Goal: Task Accomplishment & Management: Use online tool/utility

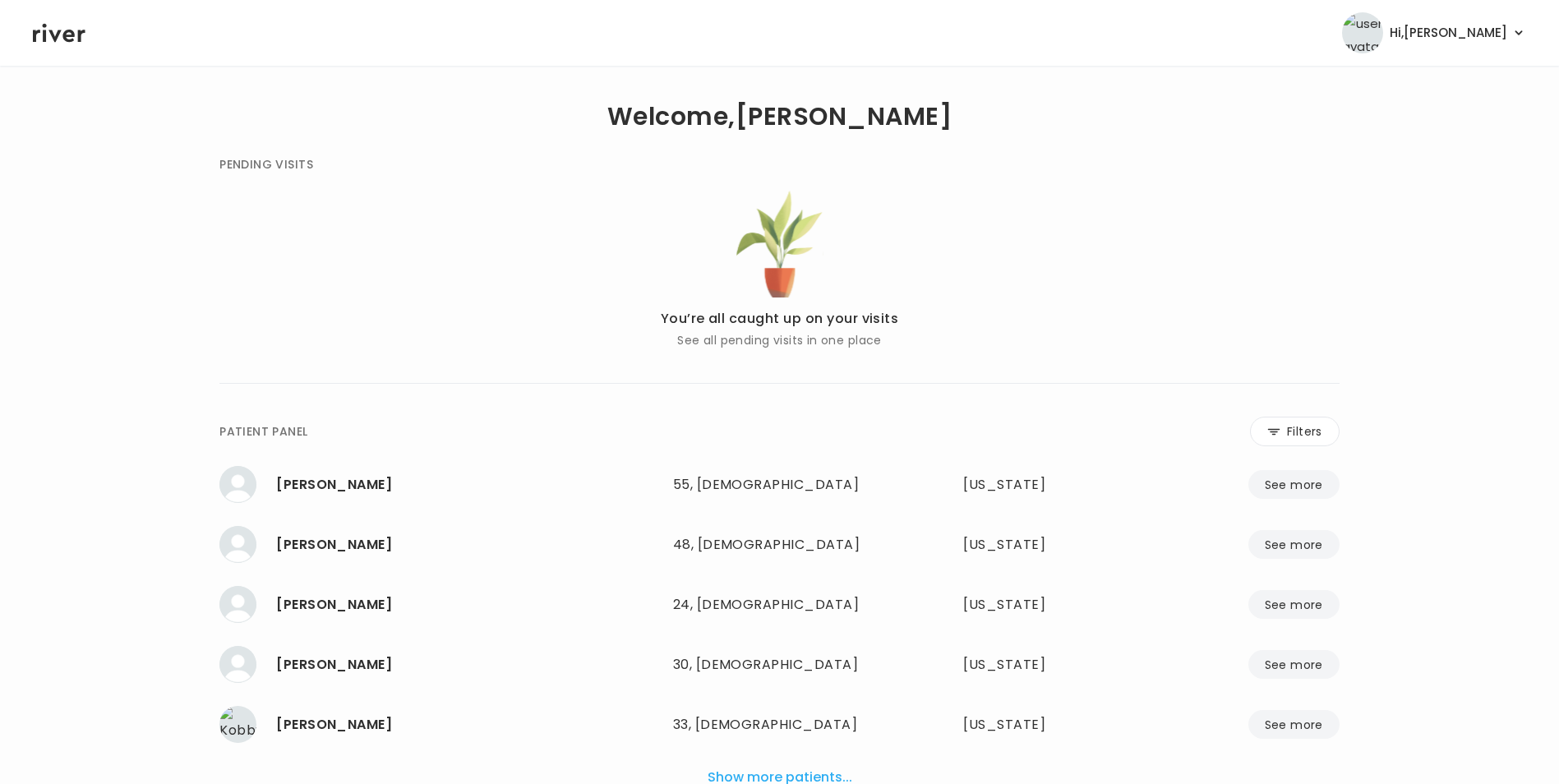
click at [1308, 451] on div "**********" at bounding box center [780, 619] width 1120 height 405
click at [1299, 430] on button "Filters" at bounding box center [1295, 431] width 90 height 30
click at [772, 439] on input "name" at bounding box center [731, 434] width 523 height 34
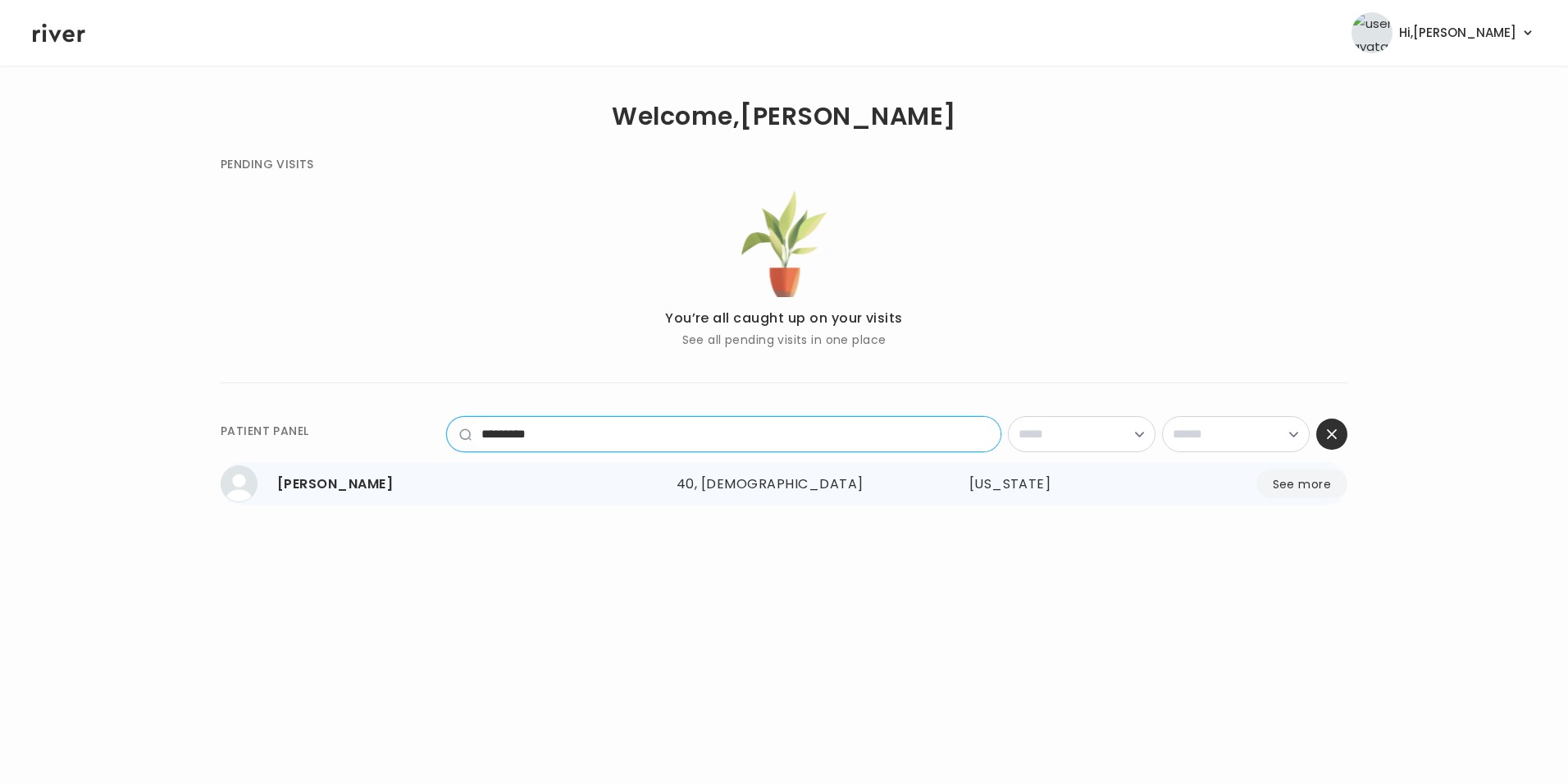
type input "*********"
click at [1313, 479] on button "See more" at bounding box center [1301, 484] width 91 height 29
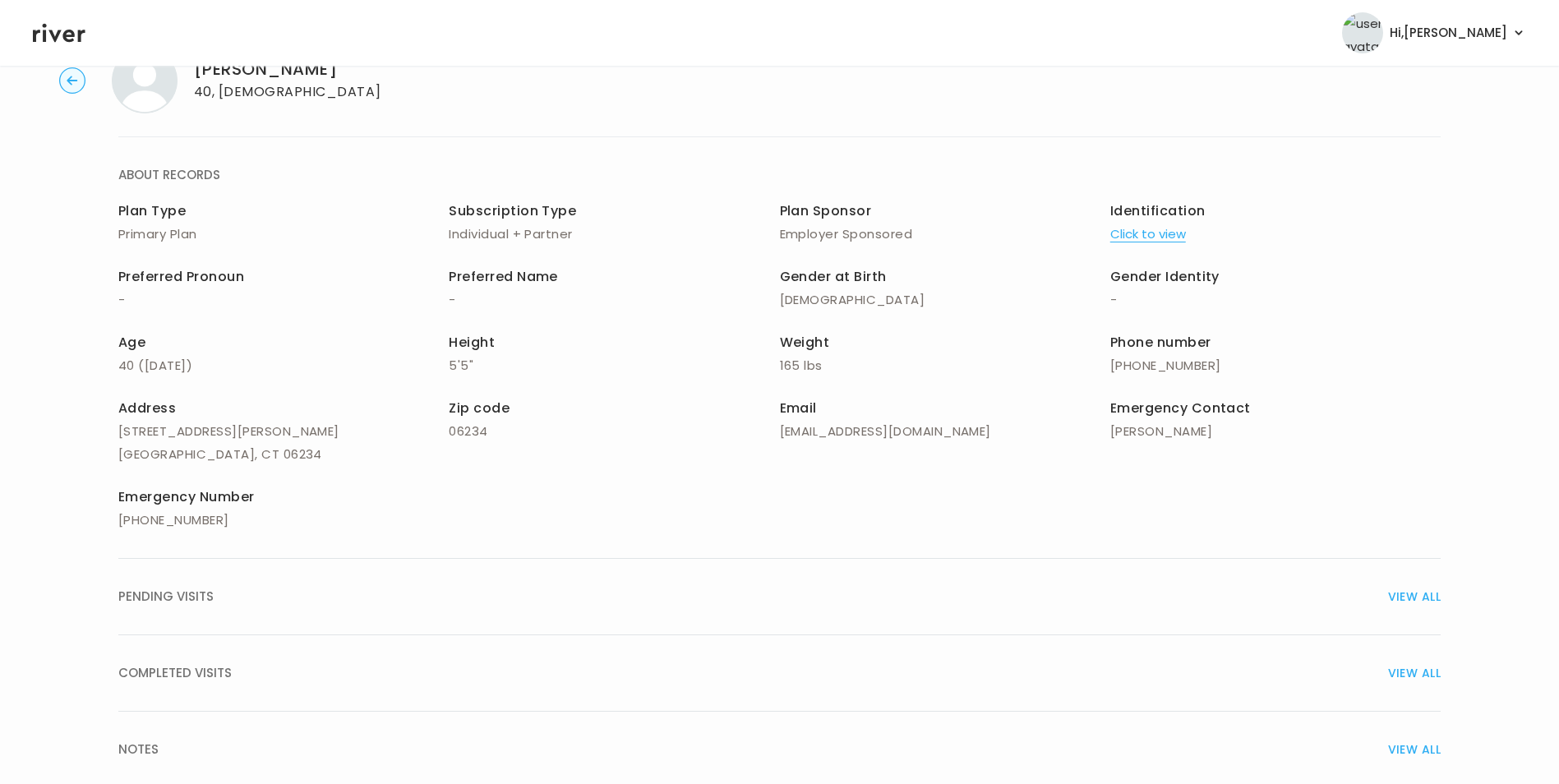
scroll to position [117, 0]
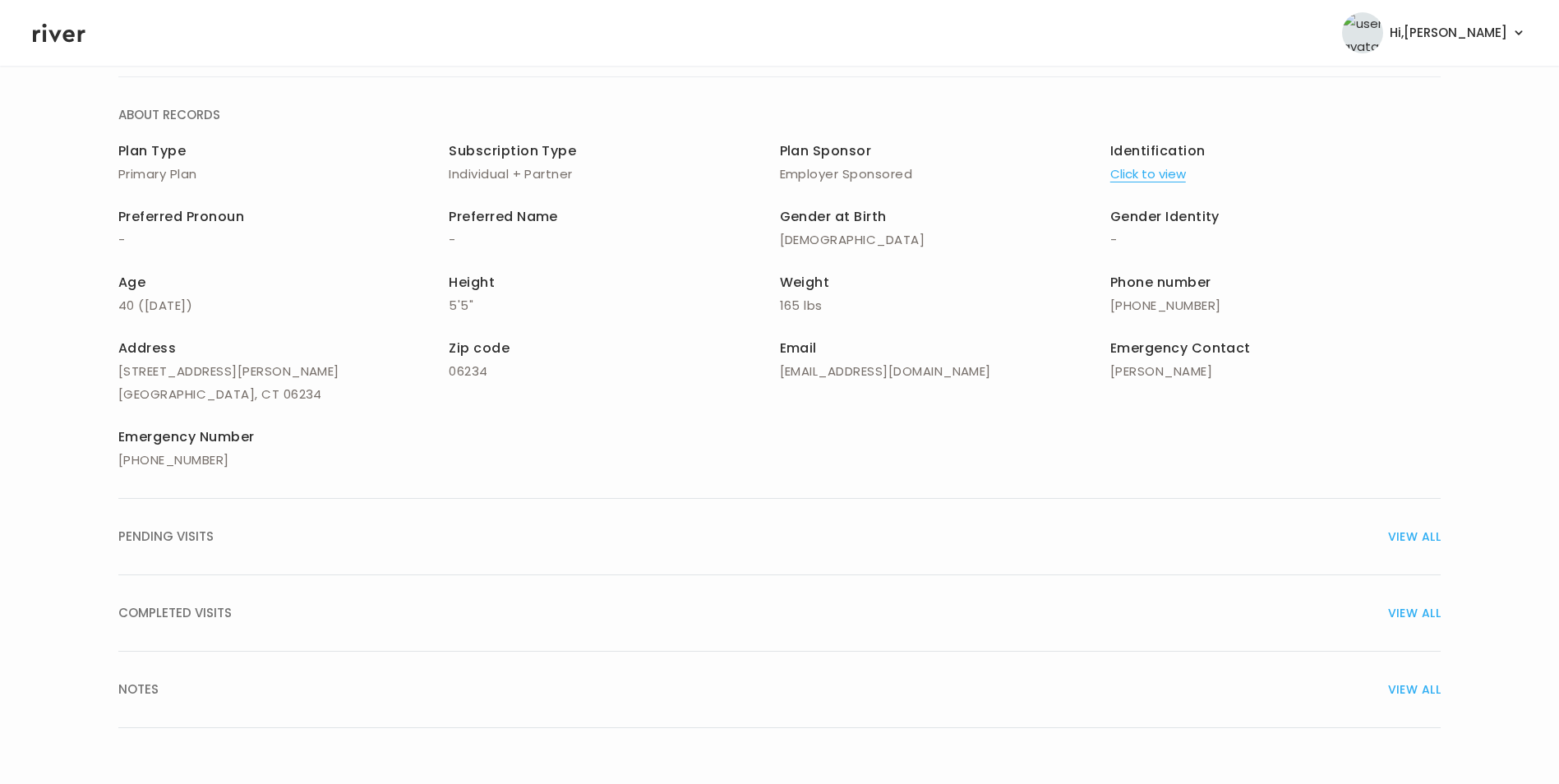
click at [1409, 607] on span "VIEW ALL" at bounding box center [1414, 612] width 52 height 23
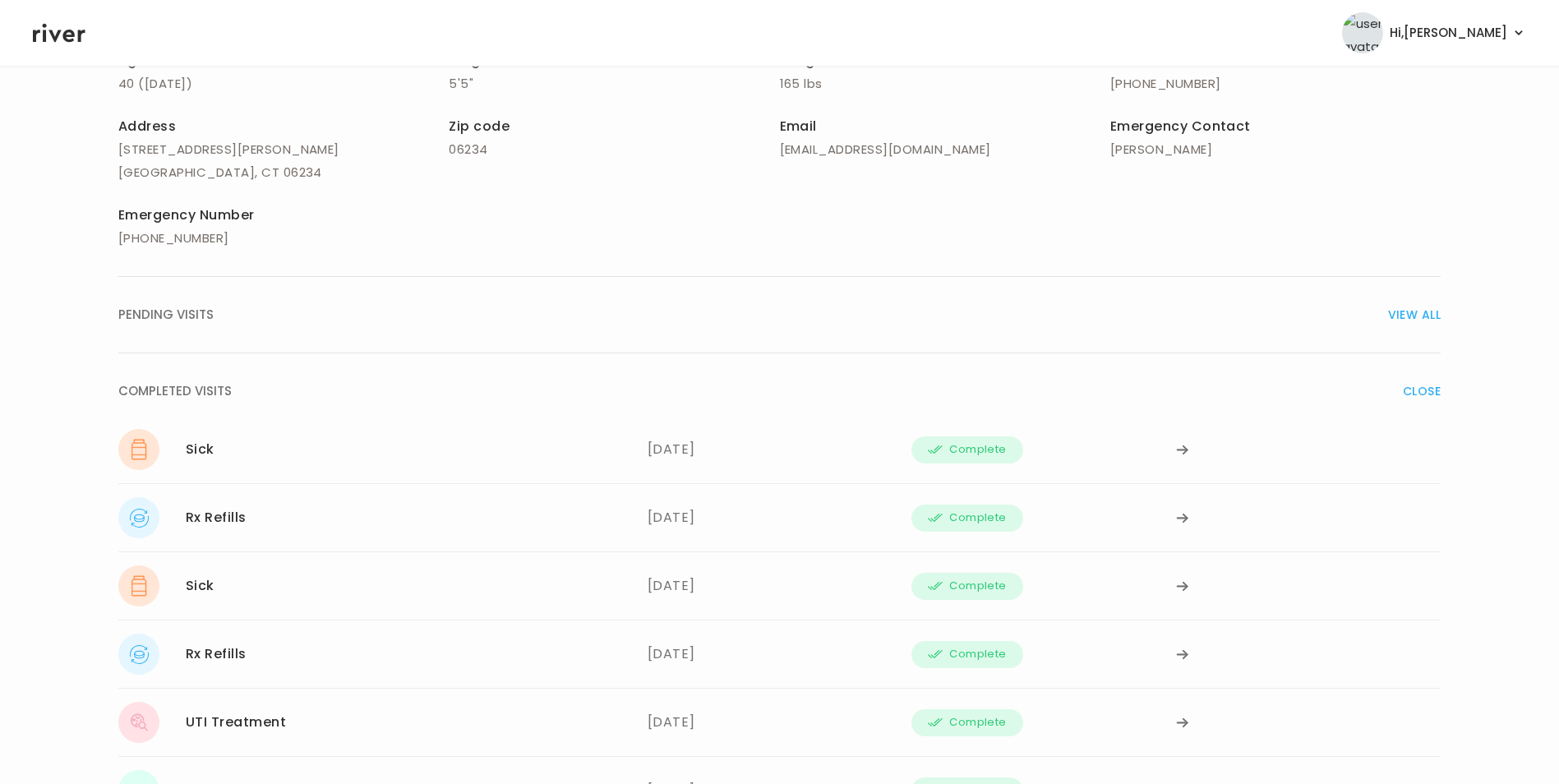
scroll to position [446, 0]
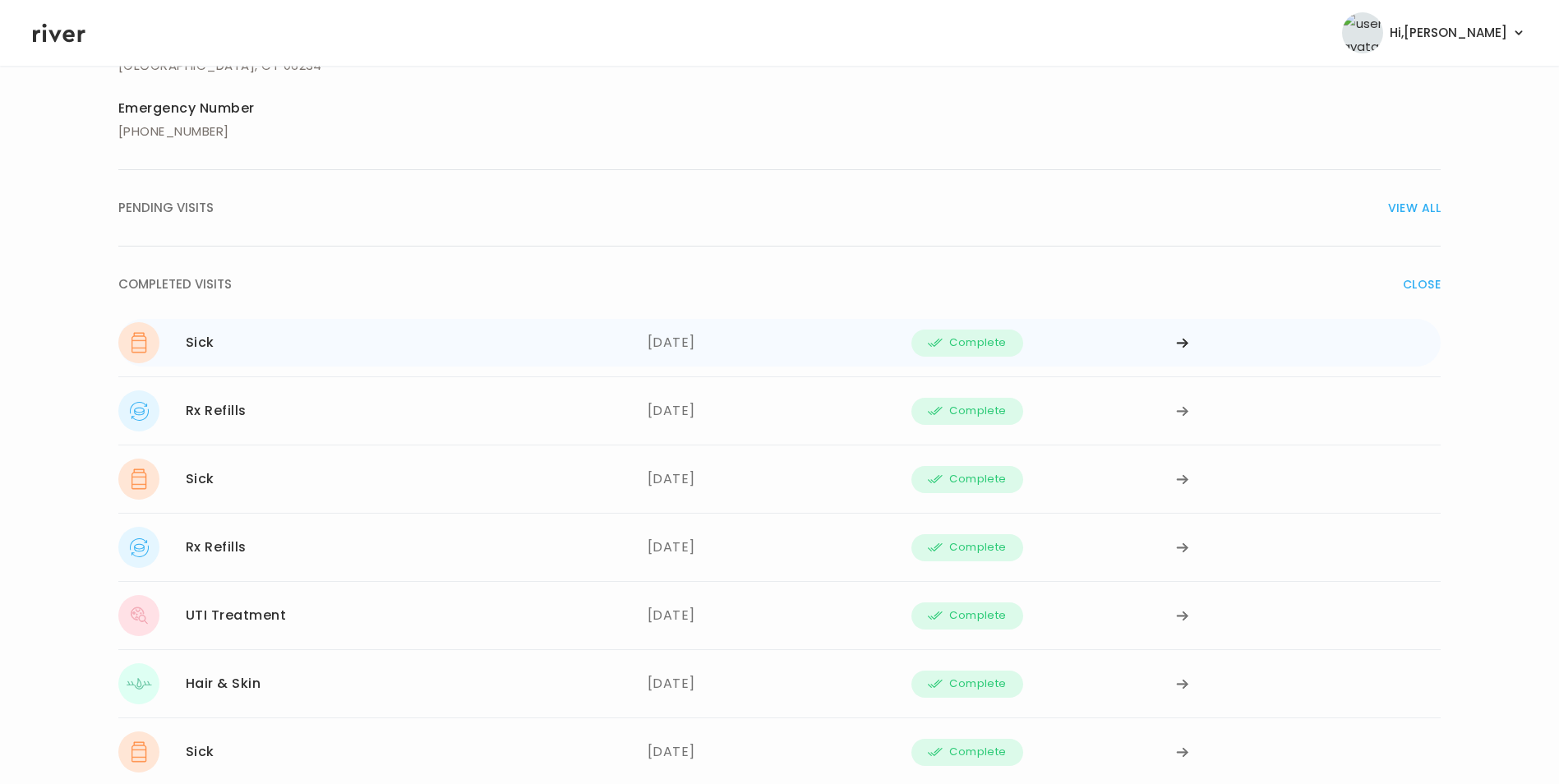
click at [1191, 349] on div at bounding box center [1307, 342] width 264 height 41
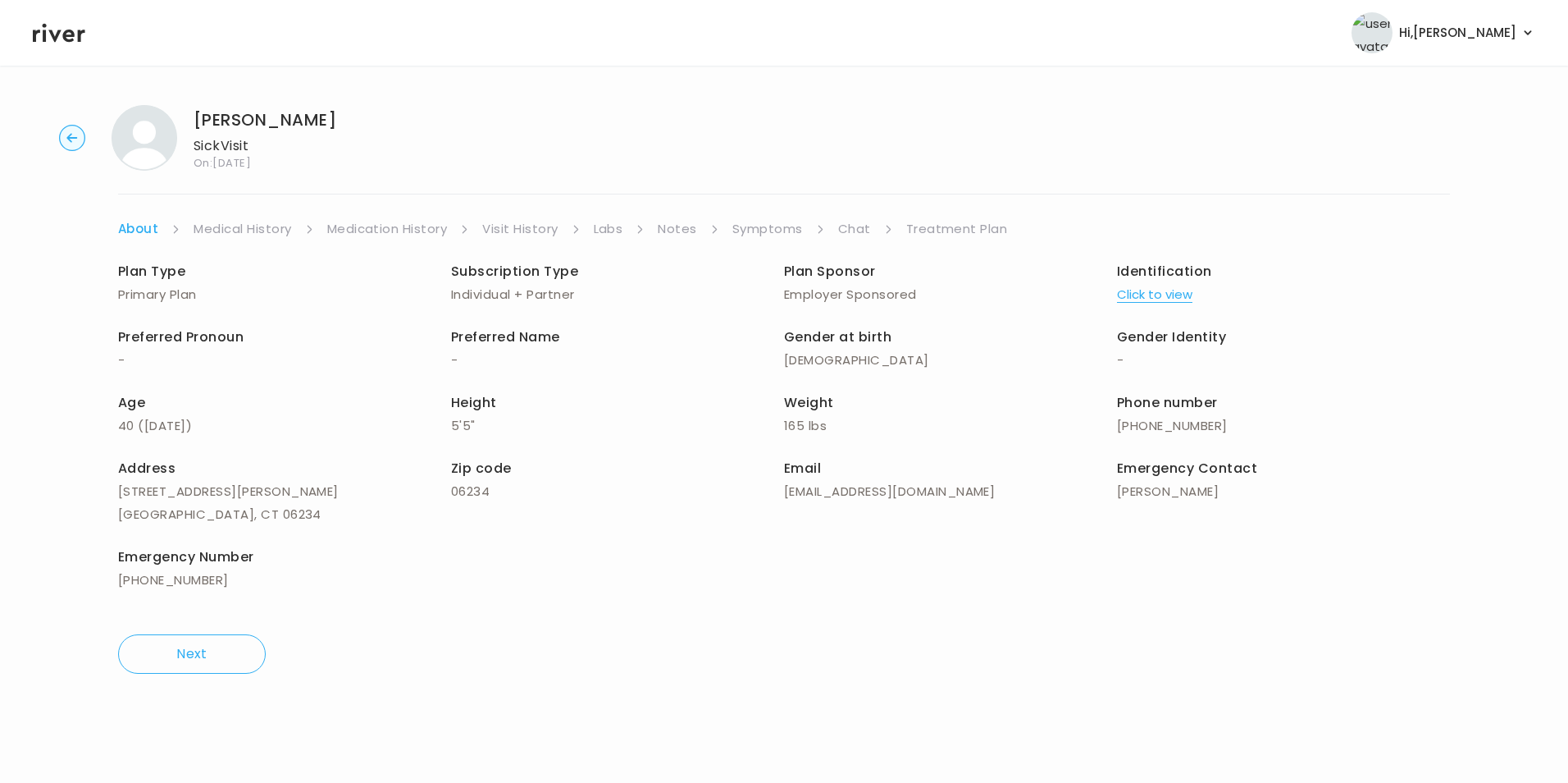
click at [788, 233] on link "Symptoms" at bounding box center [767, 229] width 70 height 23
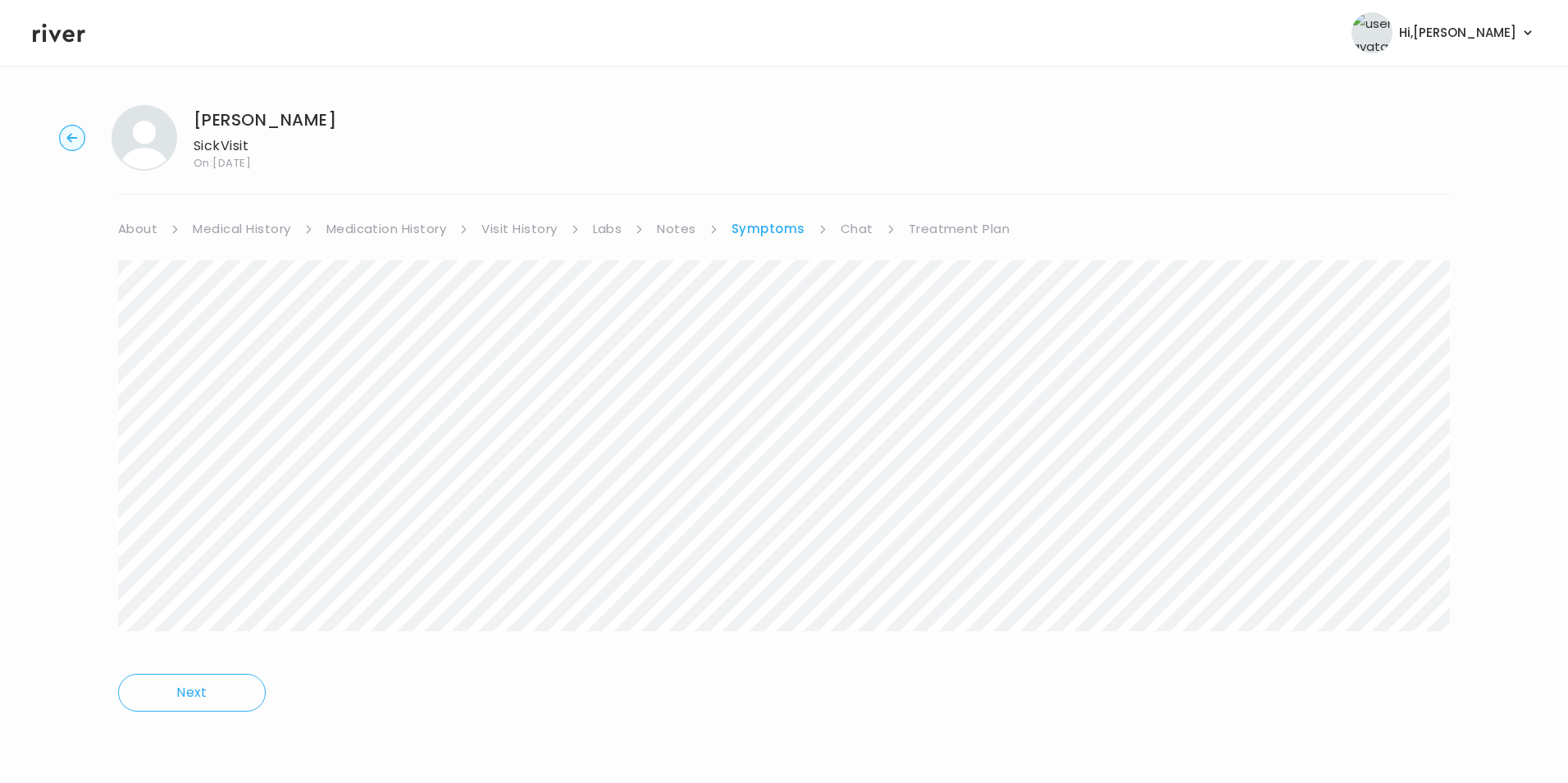
click at [854, 225] on link "Chat" at bounding box center [857, 229] width 32 height 23
click at [912, 222] on link "Treatment Plan" at bounding box center [957, 229] width 102 height 23
